Goal: Information Seeking & Learning: Learn about a topic

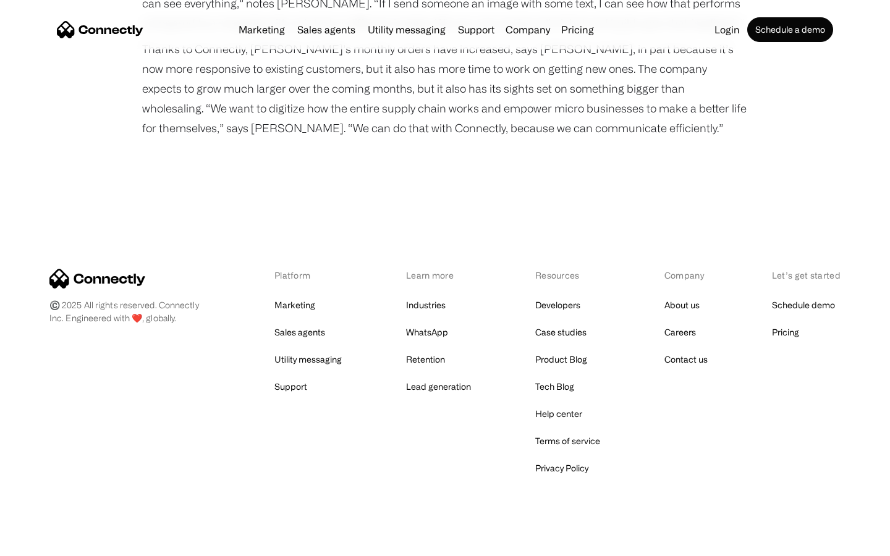
scroll to position [1573, 0]
